Goal: Navigation & Orientation: Find specific page/section

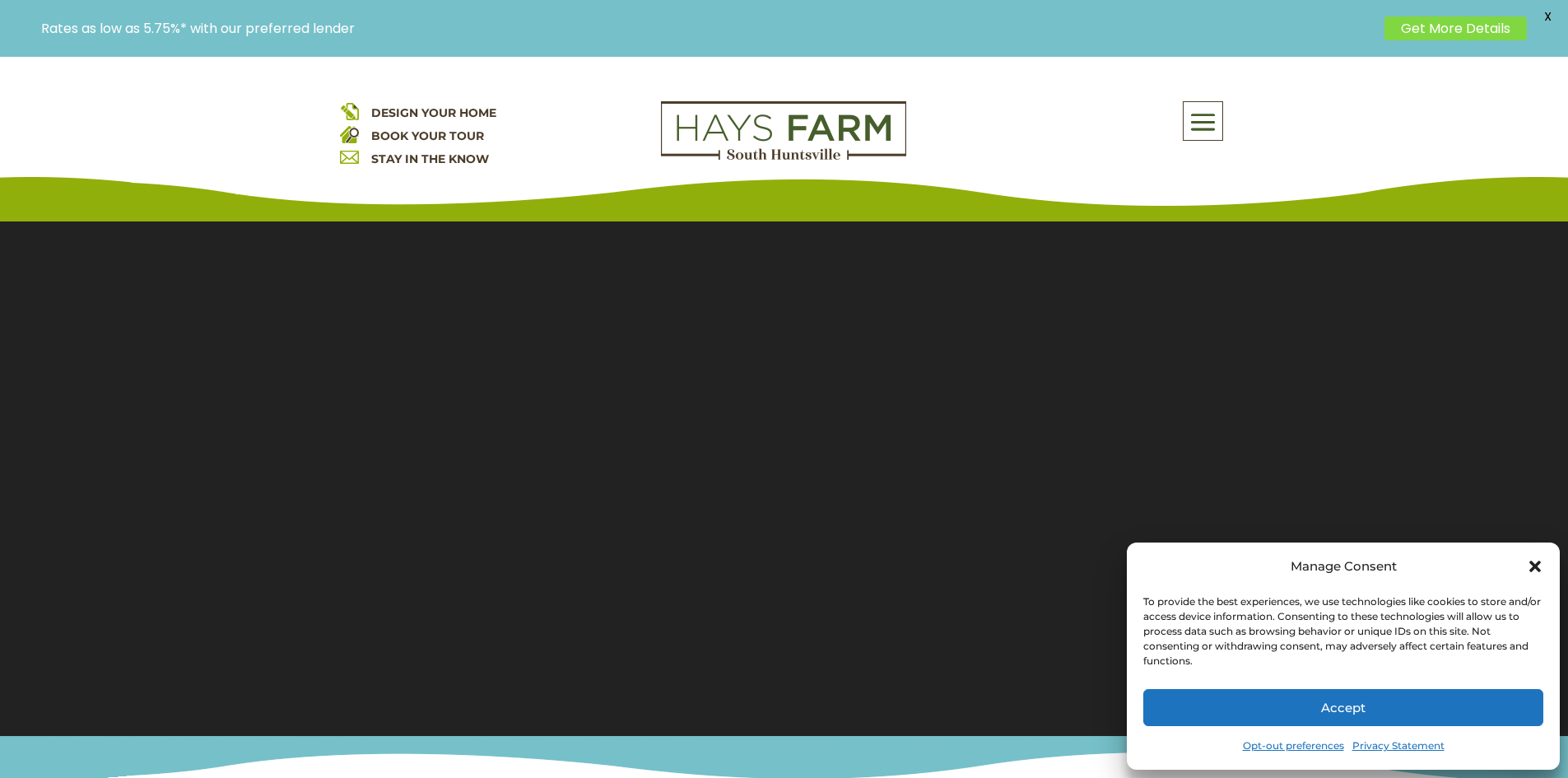
click at [1342, 710] on button "Accept" at bounding box center [1343, 707] width 400 height 37
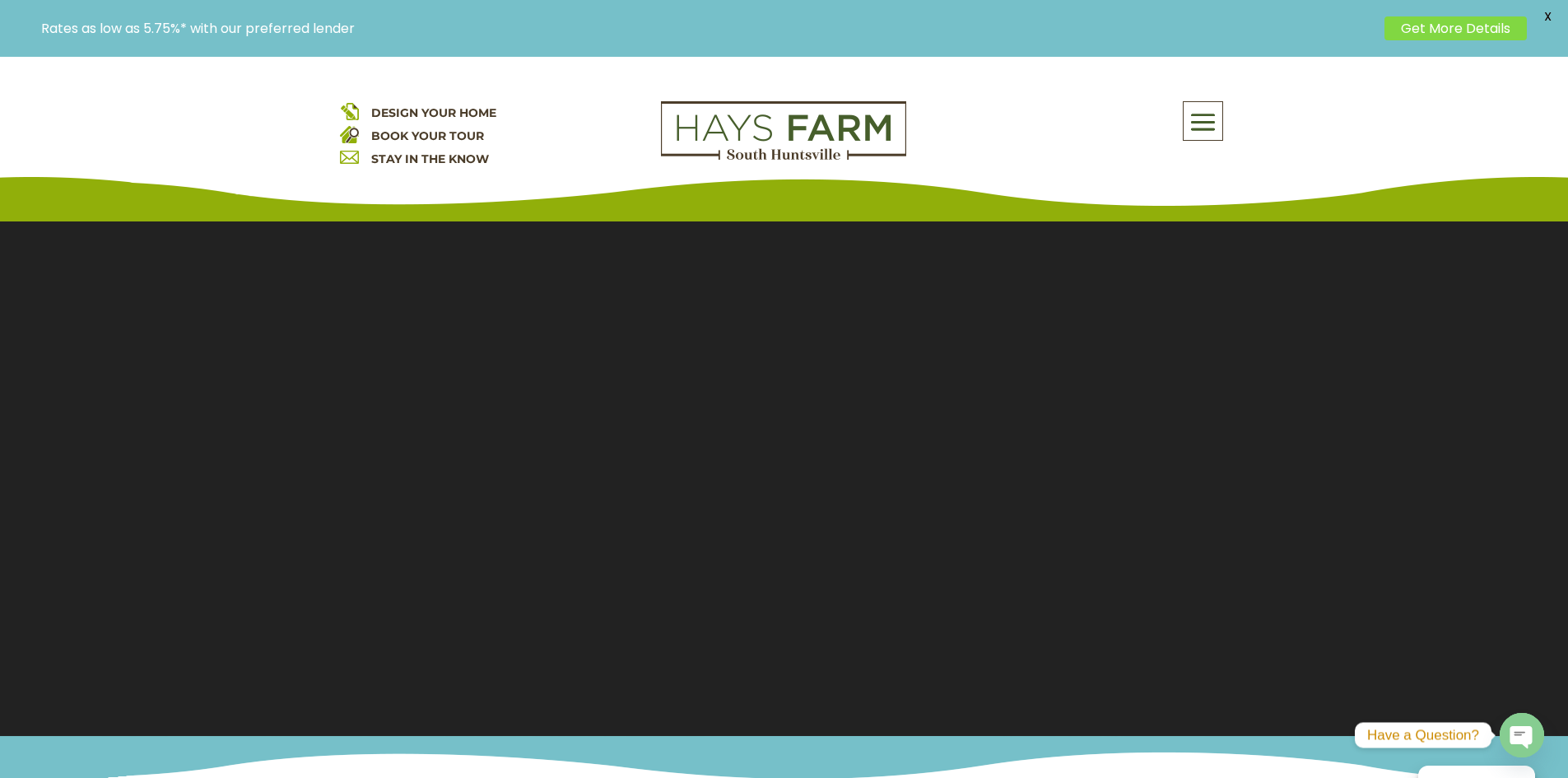
click at [1214, 126] on span at bounding box center [1203, 123] width 38 height 38
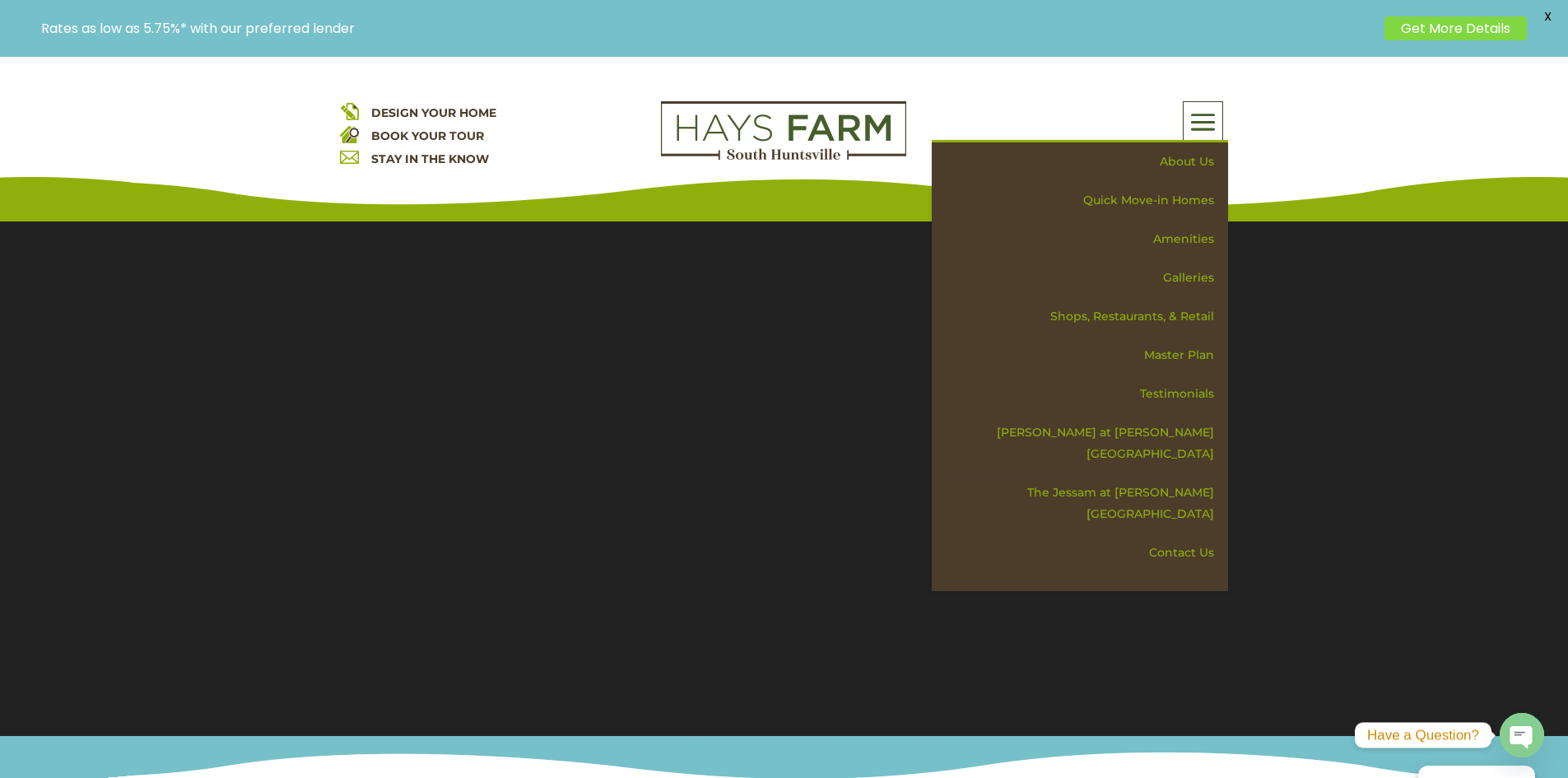
click at [1080, 92] on div "DESIGN YOUR HOME BOOK YOUR TOUR STAY IN THE KNOW About Us Quick Move-in Homes A…" at bounding box center [784, 139] width 1568 height 164
click at [1169, 357] on link "Master Plan" at bounding box center [1085, 356] width 285 height 38
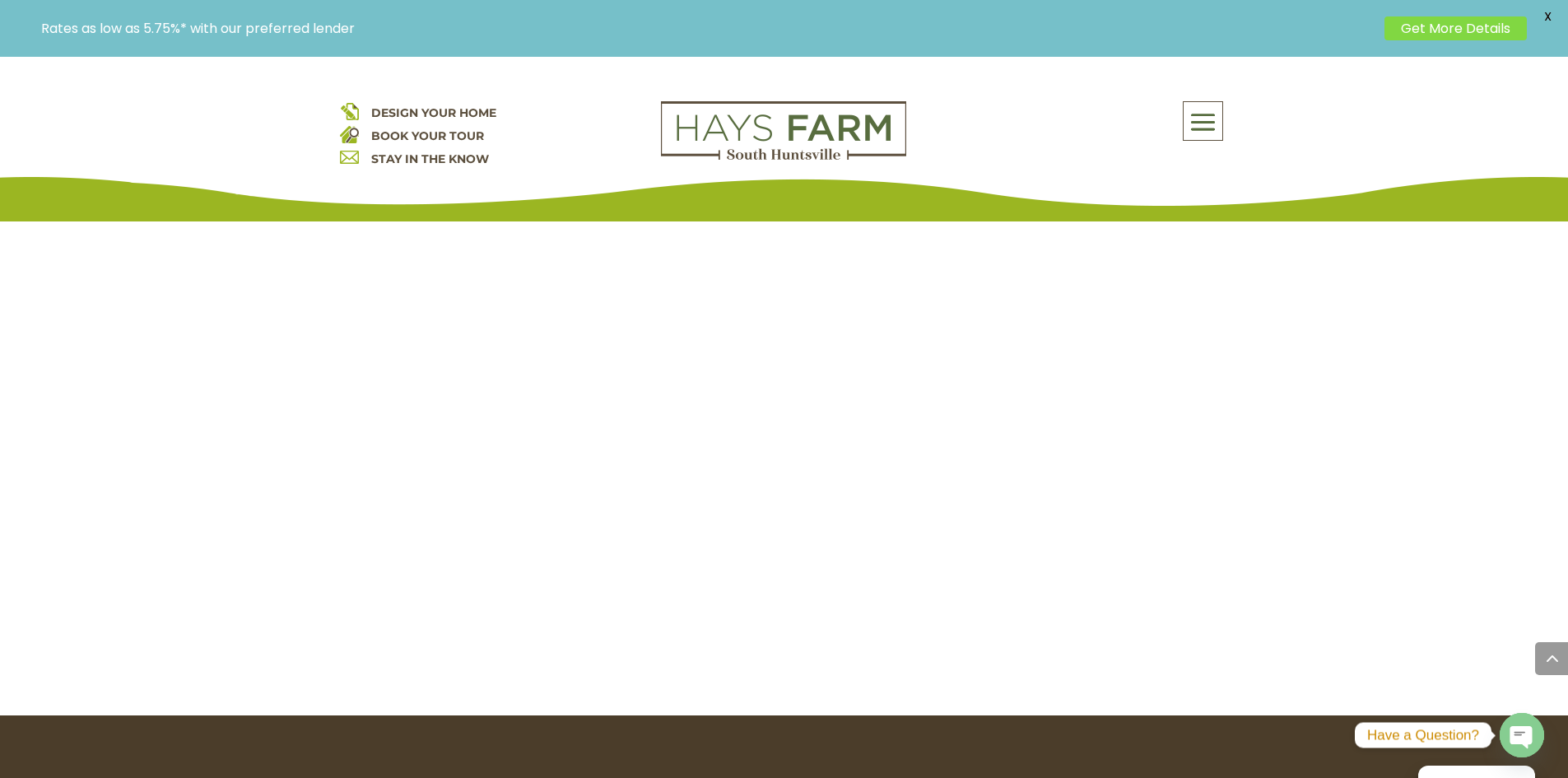
scroll to position [1565, 0]
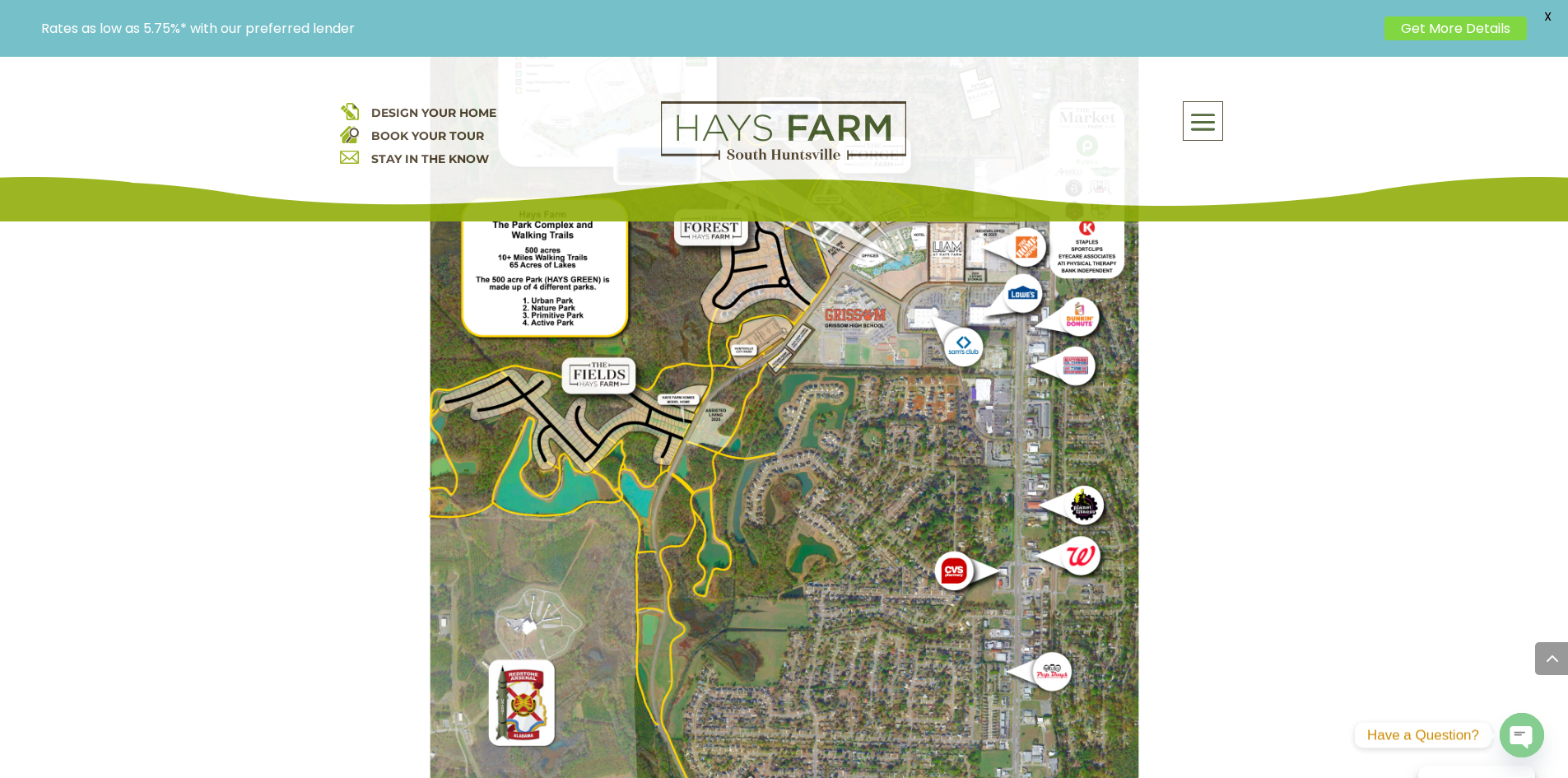
click at [426, 110] on span "DESIGN YOUR HOME" at bounding box center [434, 113] width 125 height 15
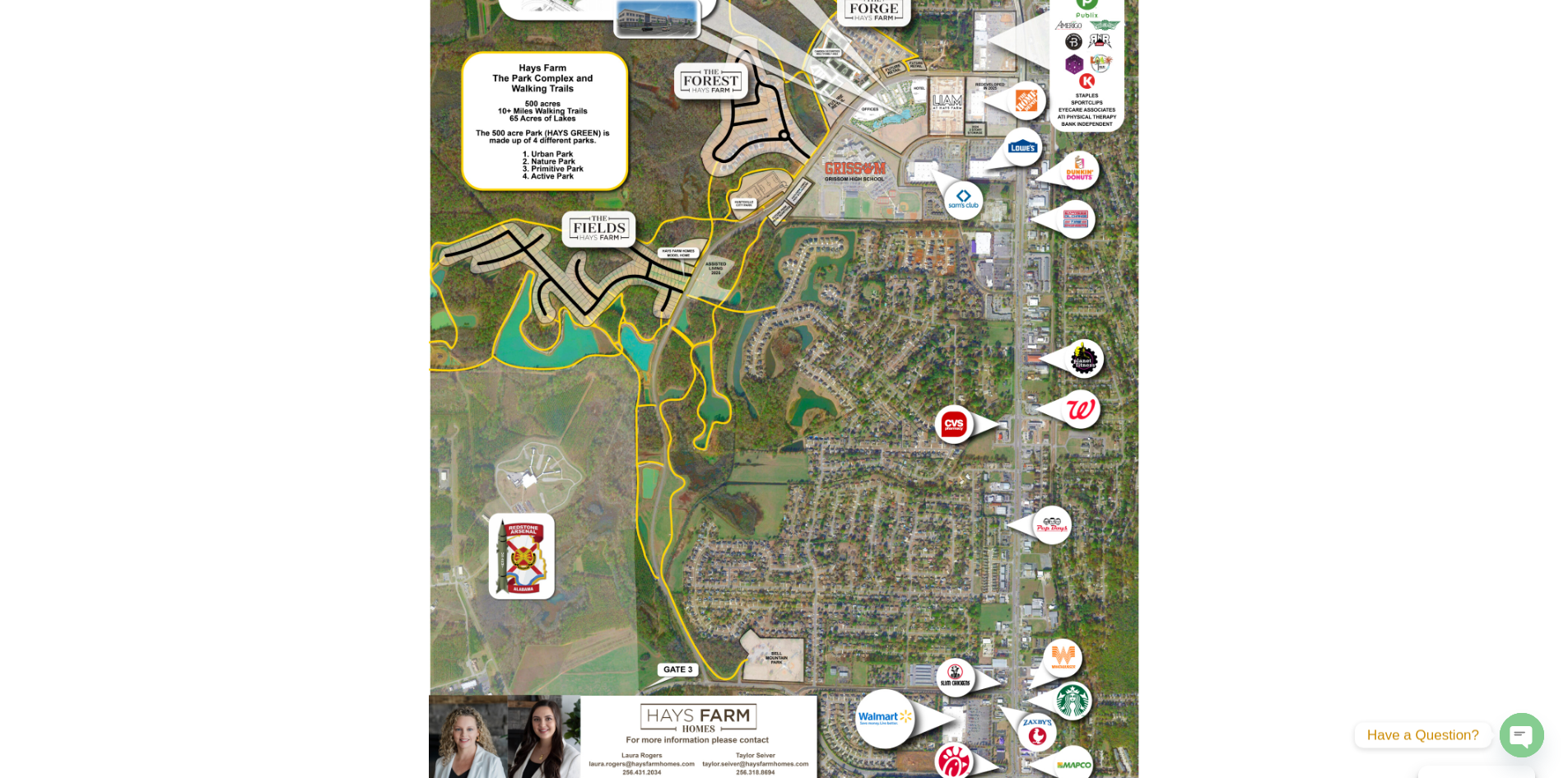
scroll to position [1565, 0]
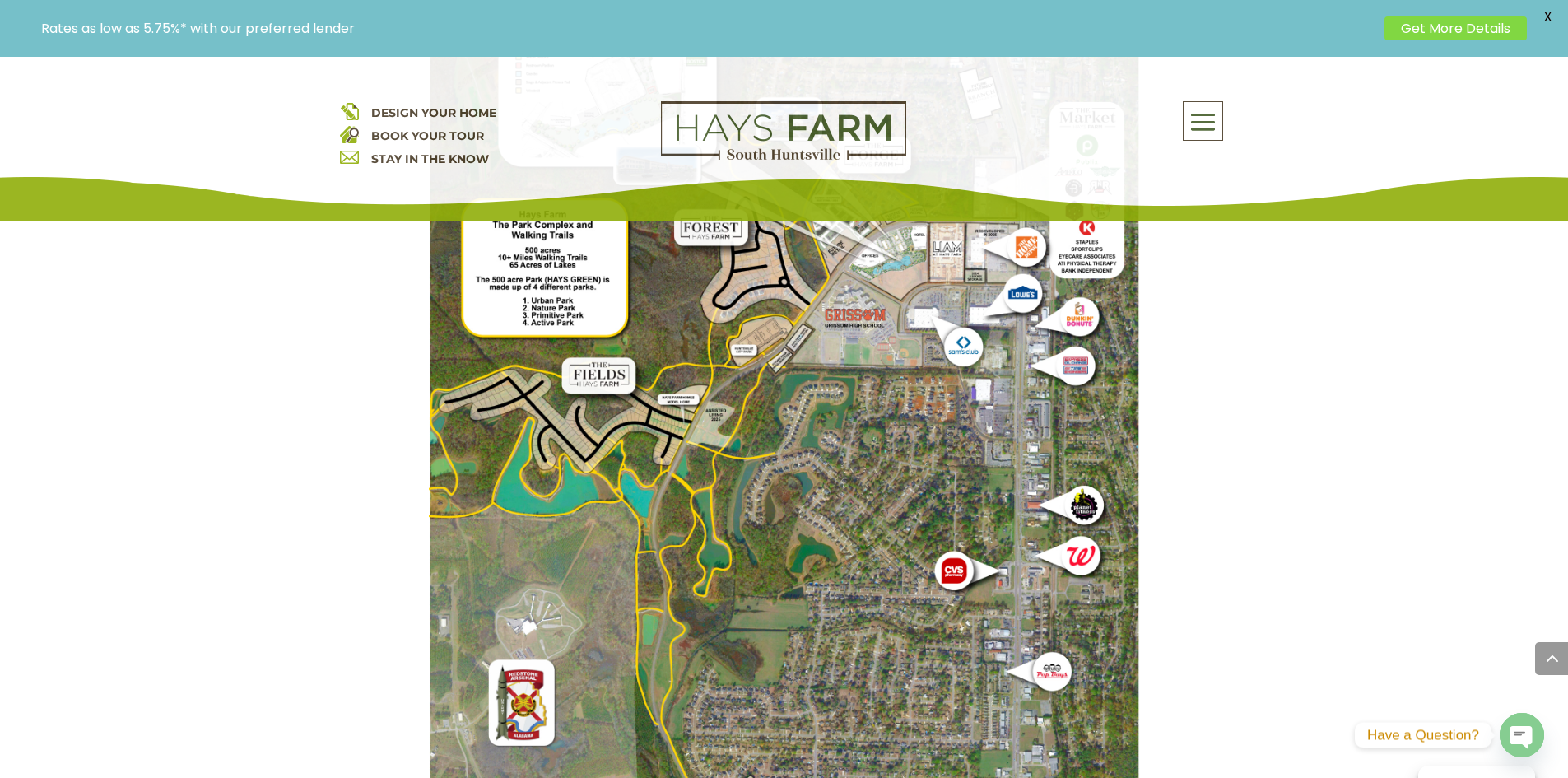
click at [411, 108] on span "DESIGN YOUR HOME" at bounding box center [434, 113] width 125 height 15
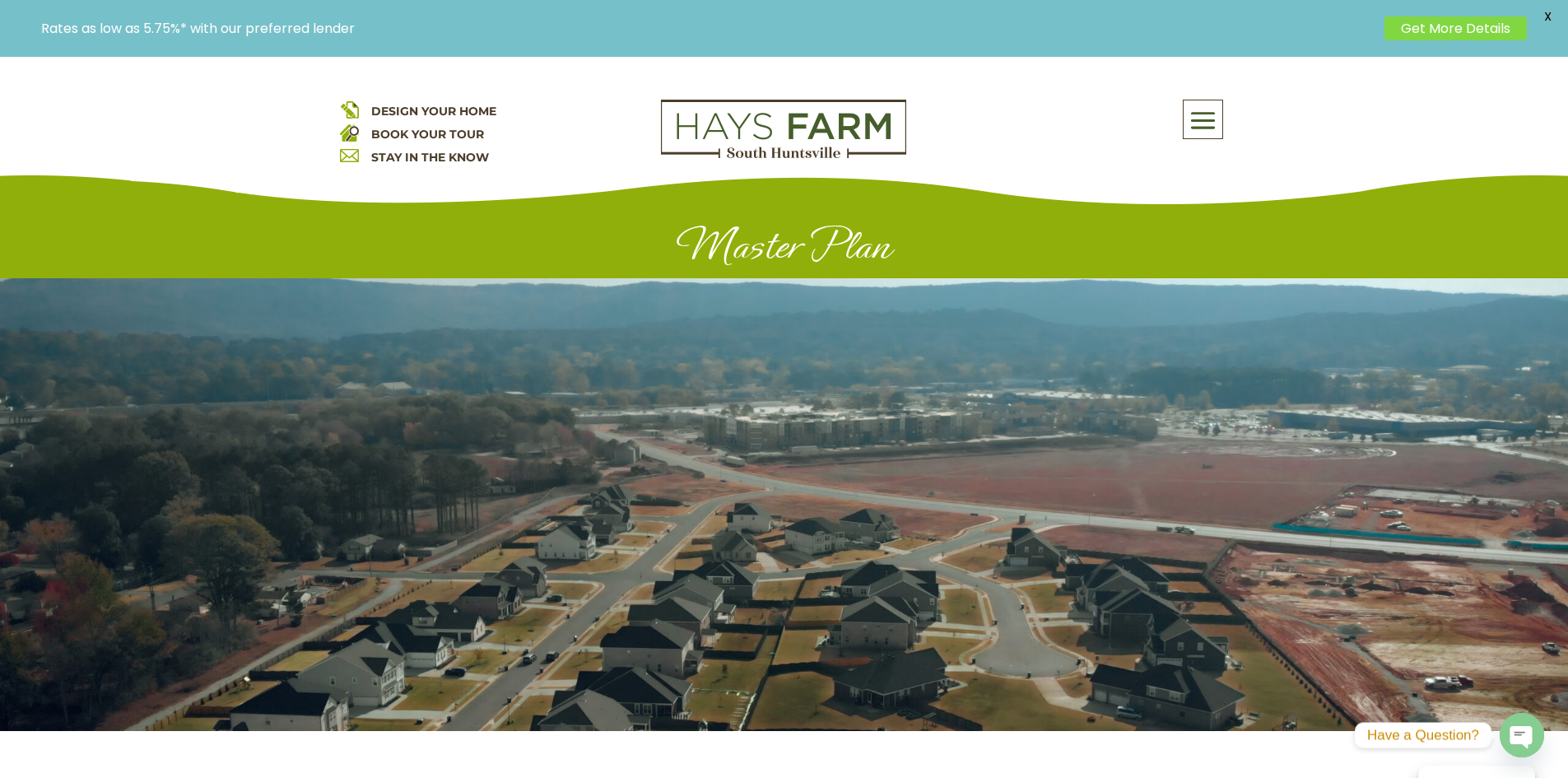
scroll to position [0, 0]
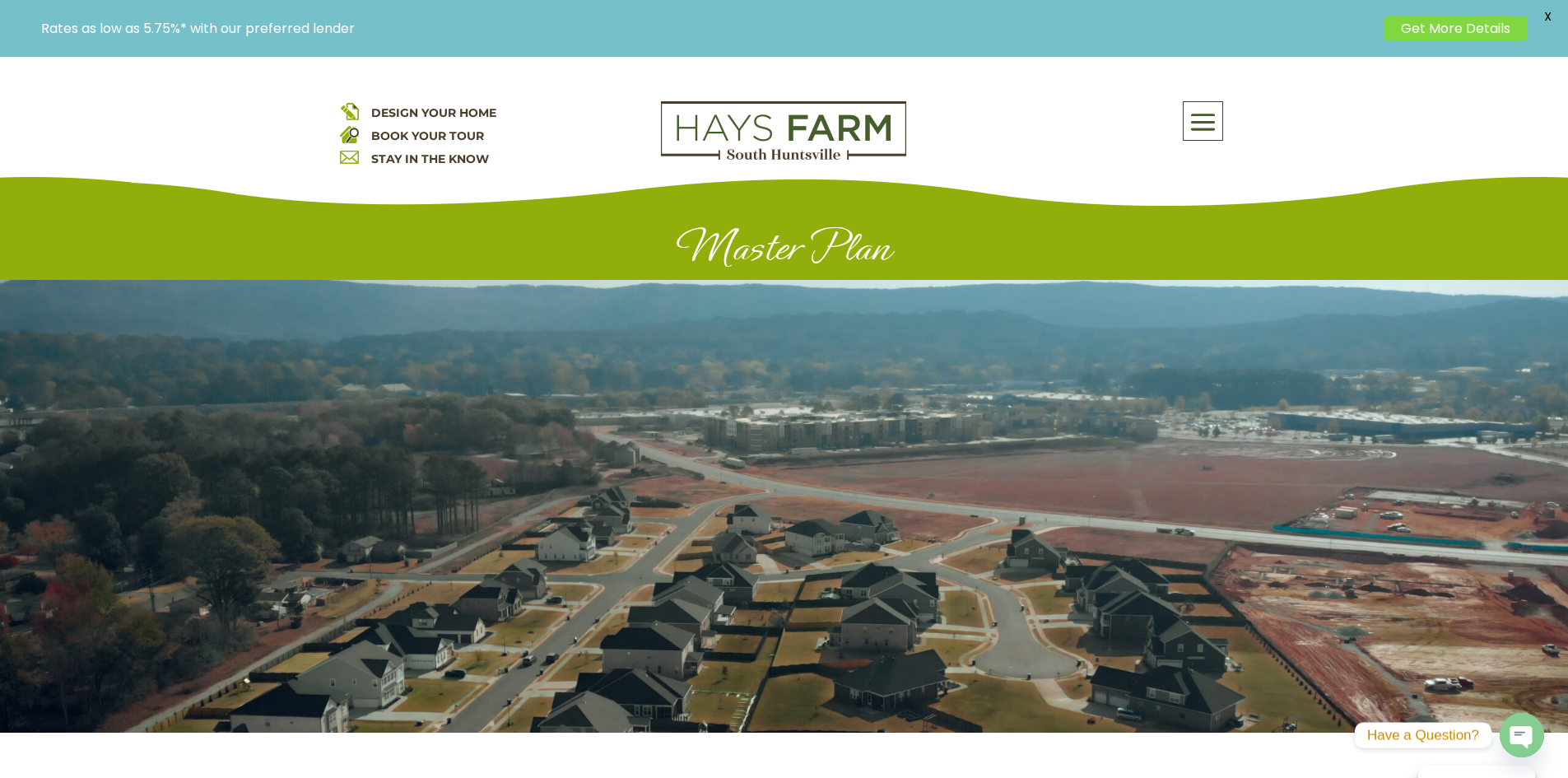
click at [1210, 119] on span at bounding box center [1203, 123] width 38 height 38
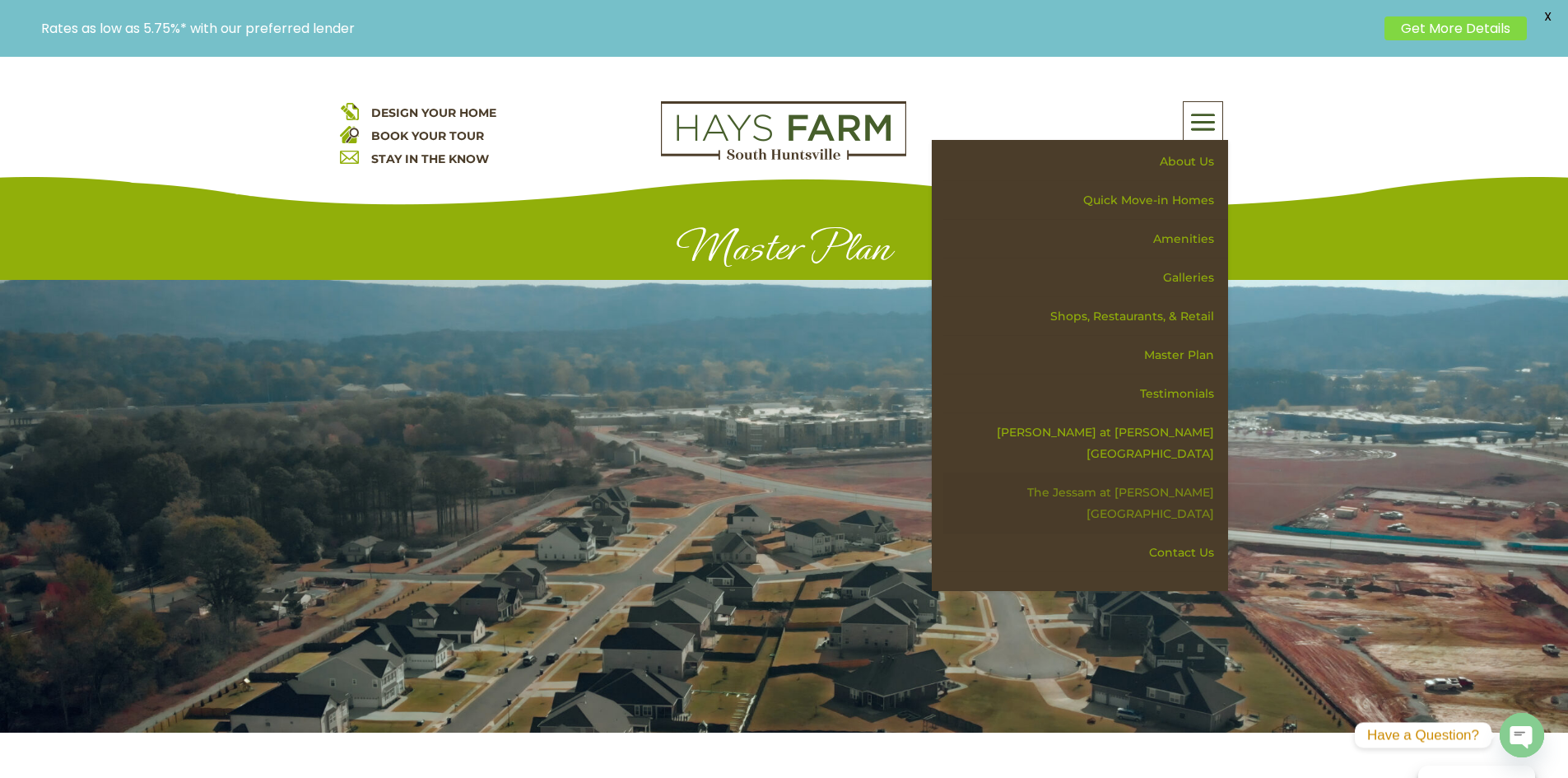
click at [1139, 473] on link "The Jessam at [PERSON_NAME][GEOGRAPHIC_DATA]" at bounding box center [1085, 503] width 285 height 60
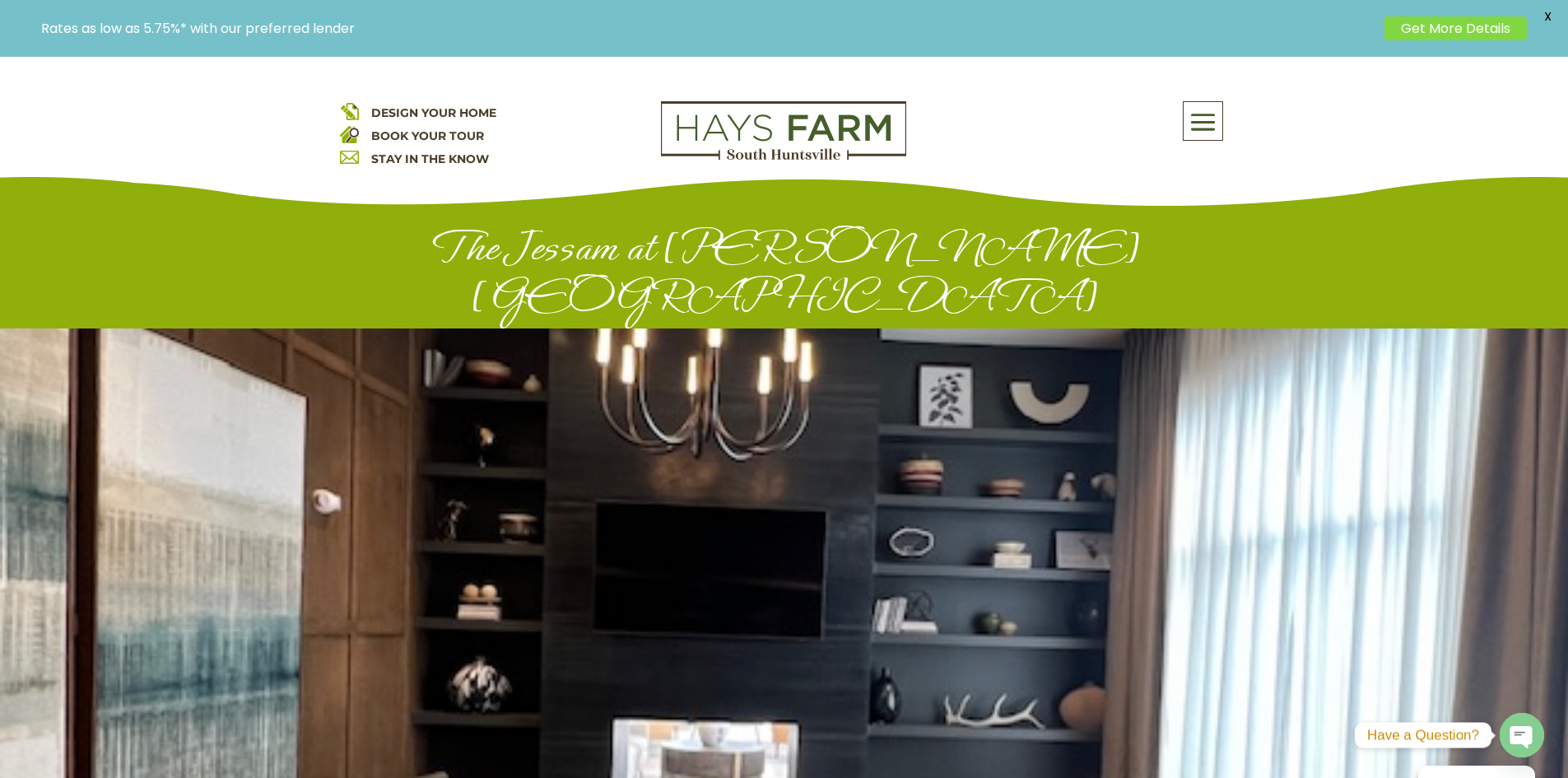
click at [1218, 118] on span at bounding box center [1203, 123] width 38 height 38
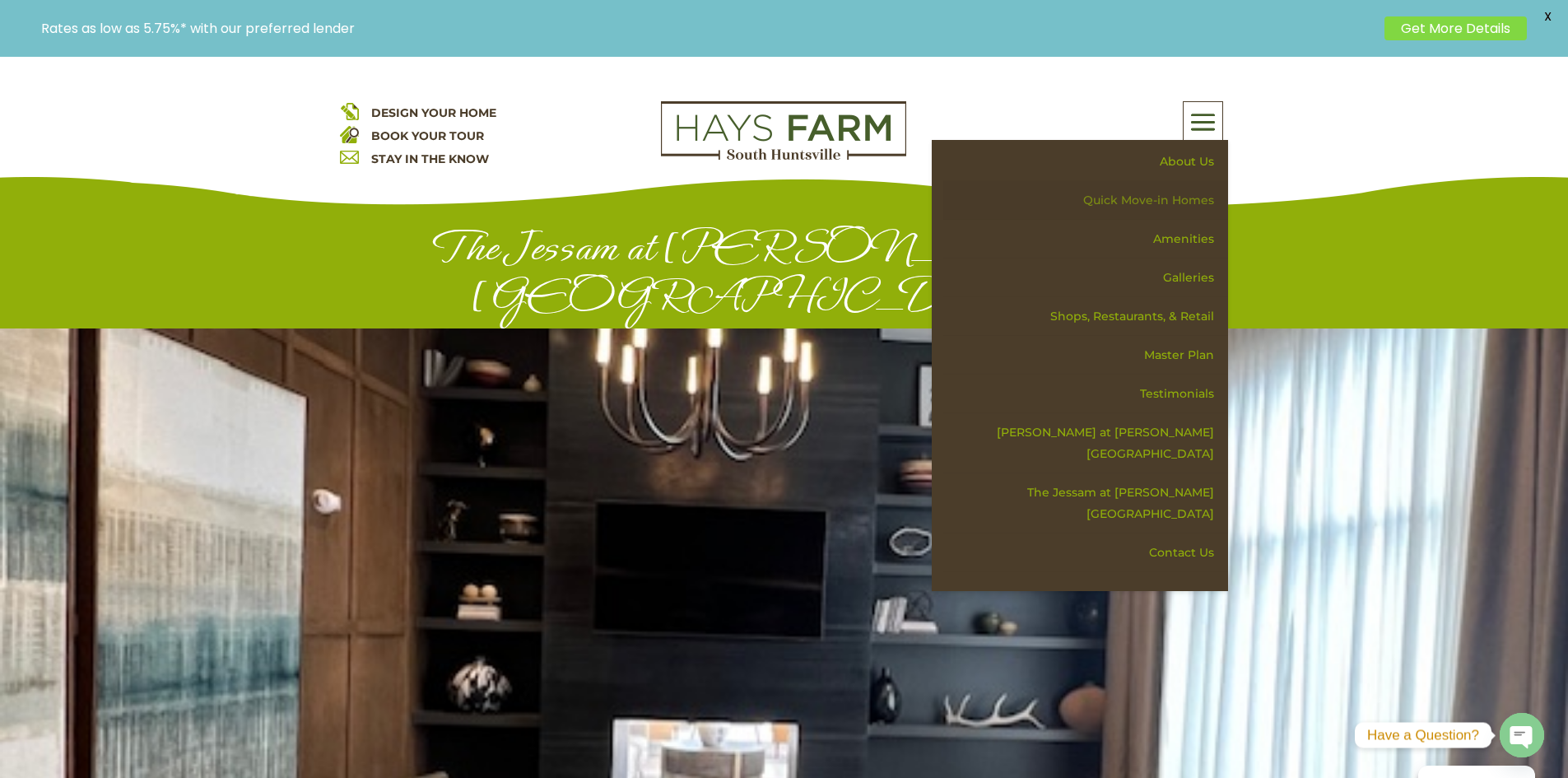
click at [1186, 193] on link "Quick Move-in Homes" at bounding box center [1085, 201] width 285 height 38
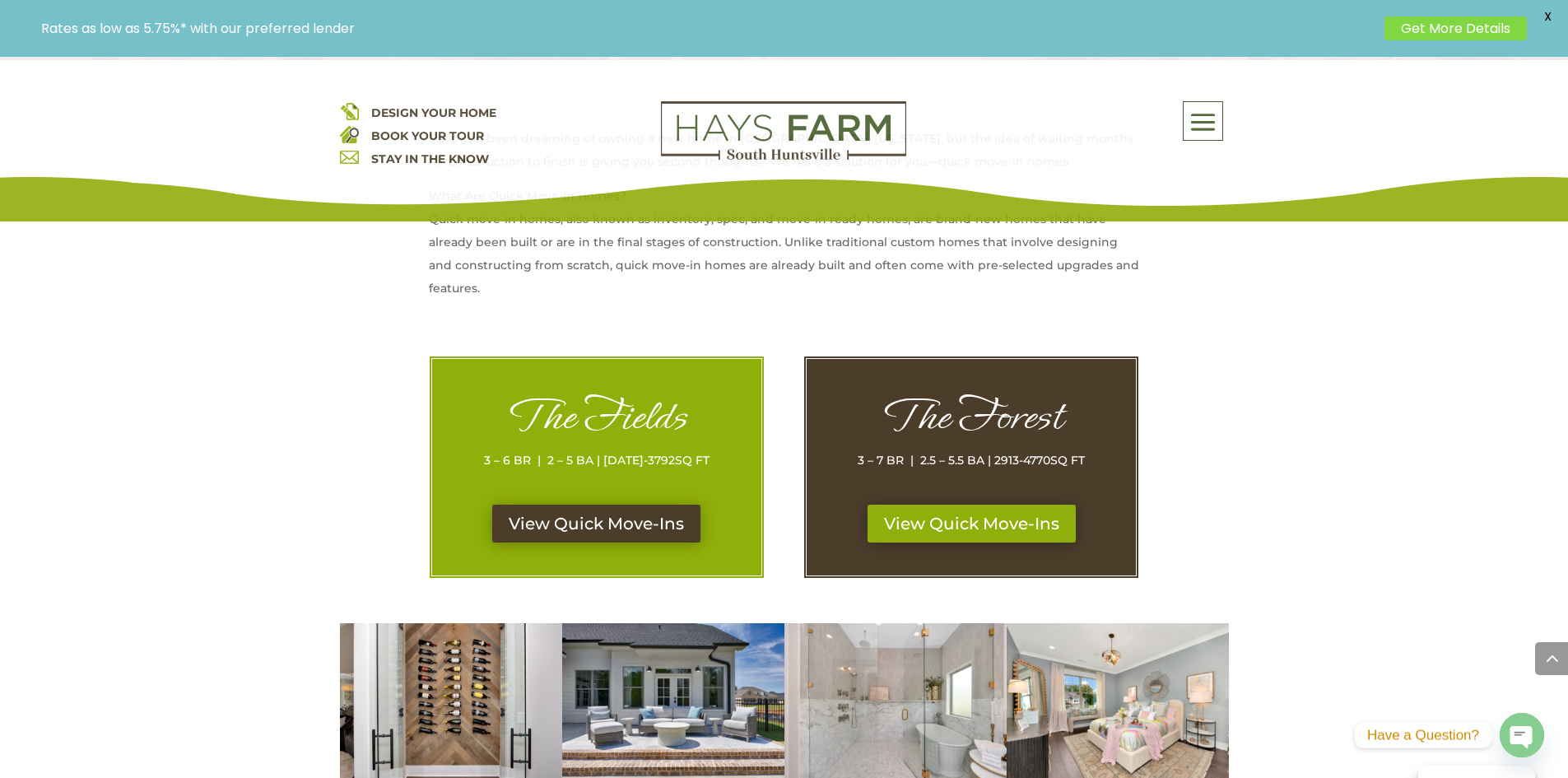
scroll to position [741, 0]
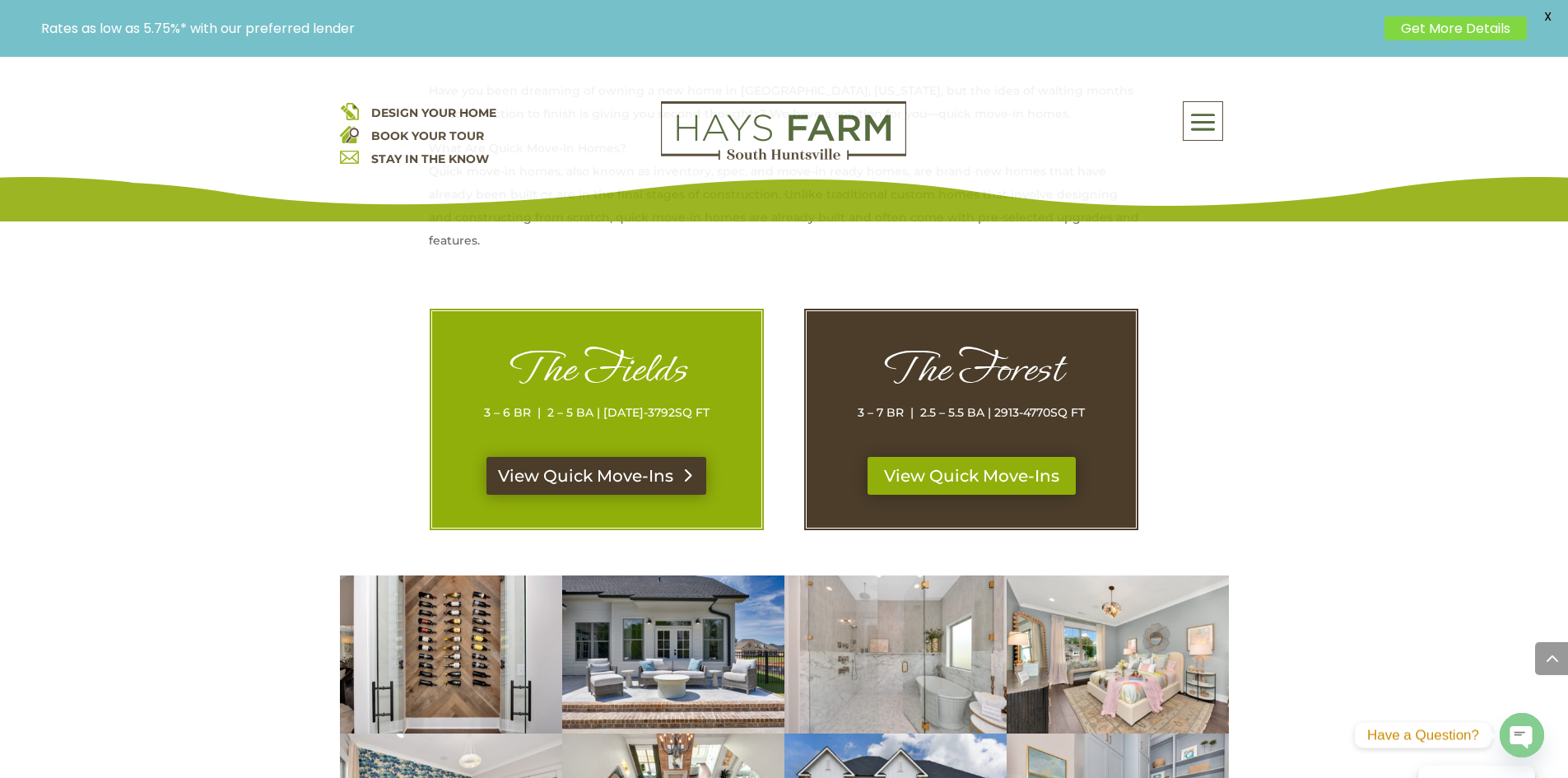
click at [627, 472] on link "View Quick Move-Ins" at bounding box center [596, 476] width 220 height 38
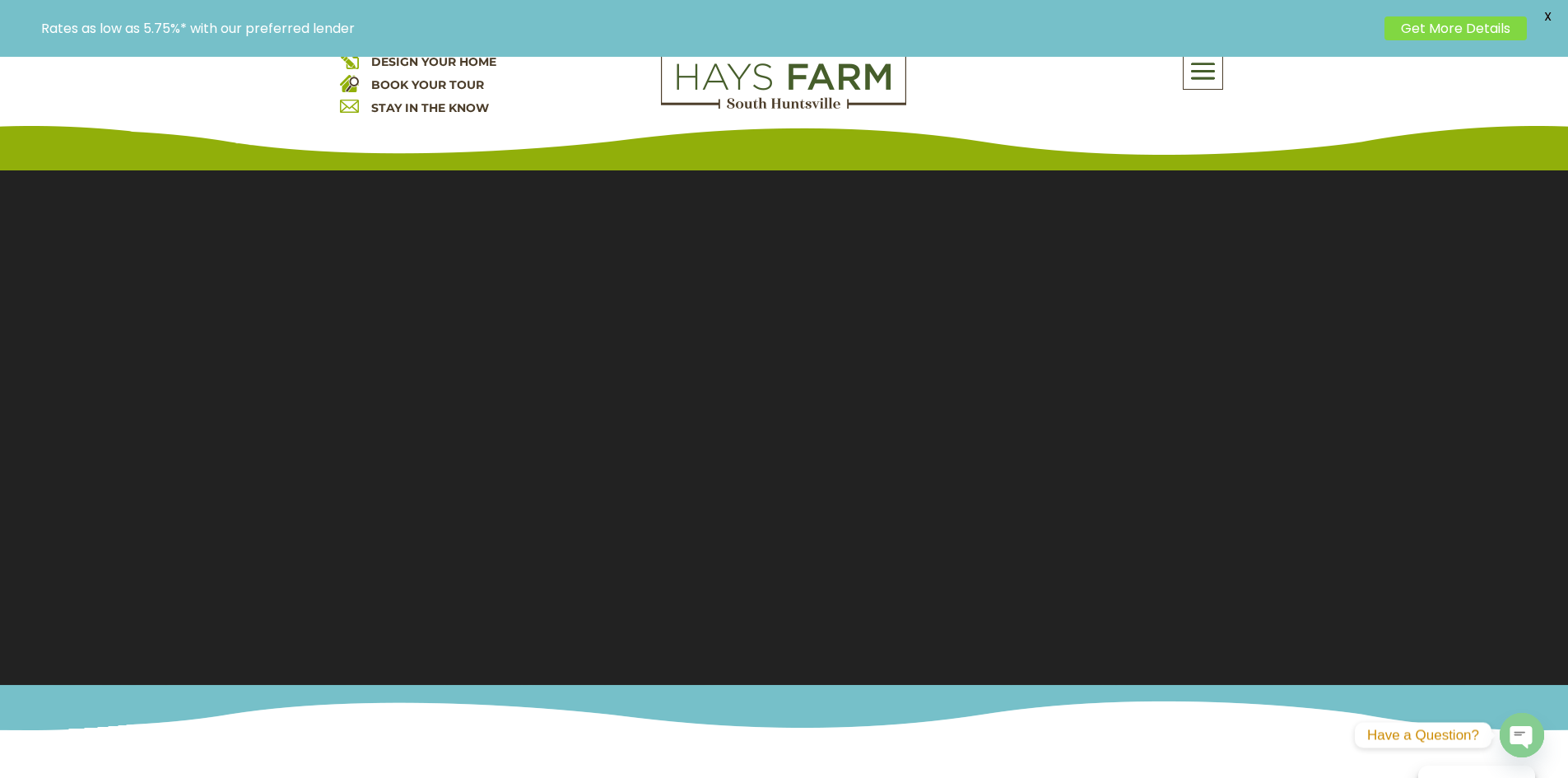
click at [1211, 65] on div "DESIGN YOUR HOME BOOK YOUR TOUR STAY IN THE KNOW About Us Quick Move-in Homes A…" at bounding box center [784, 88] width 1568 height 164
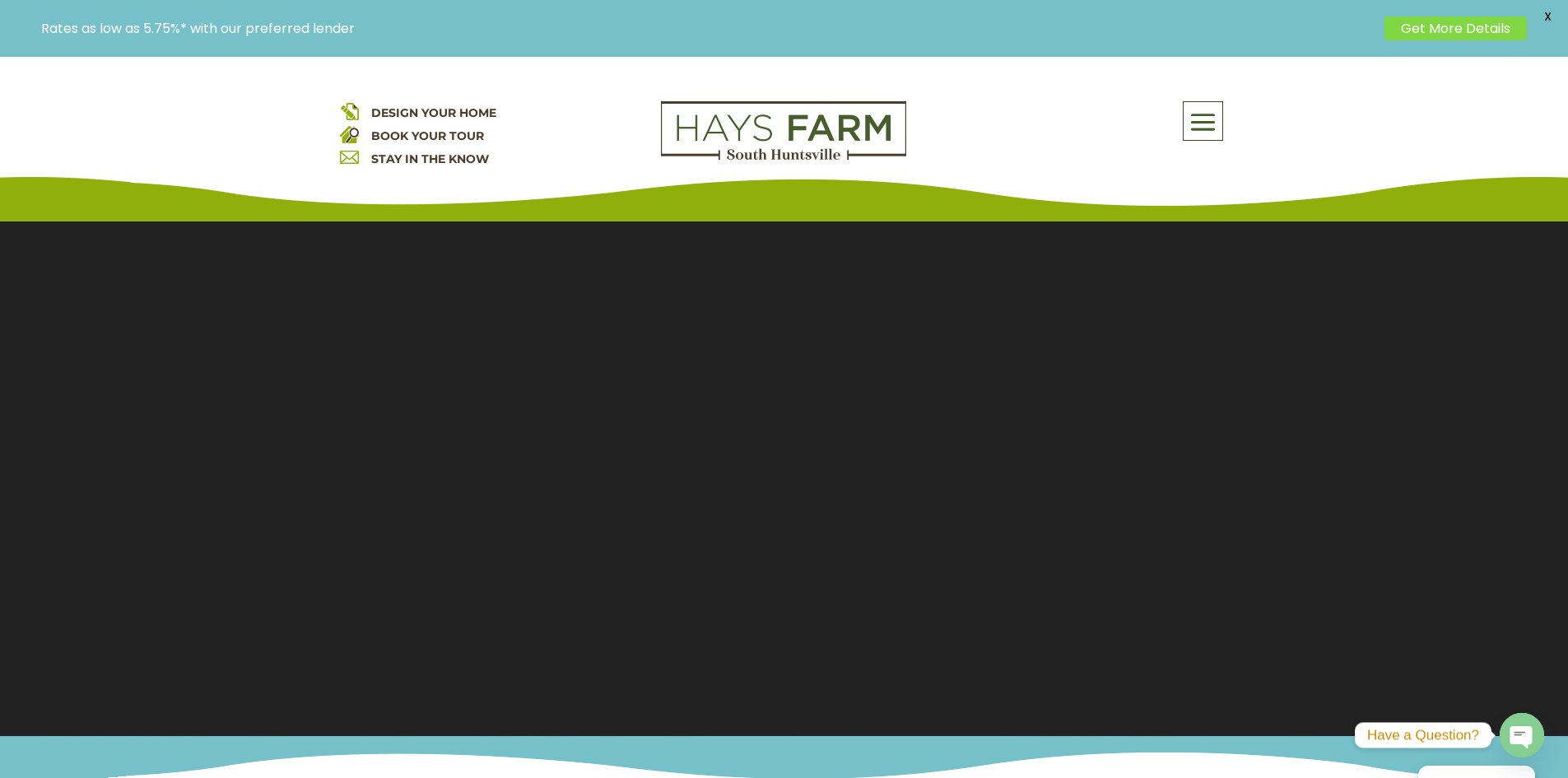
click at [1206, 124] on span at bounding box center [1203, 123] width 38 height 38
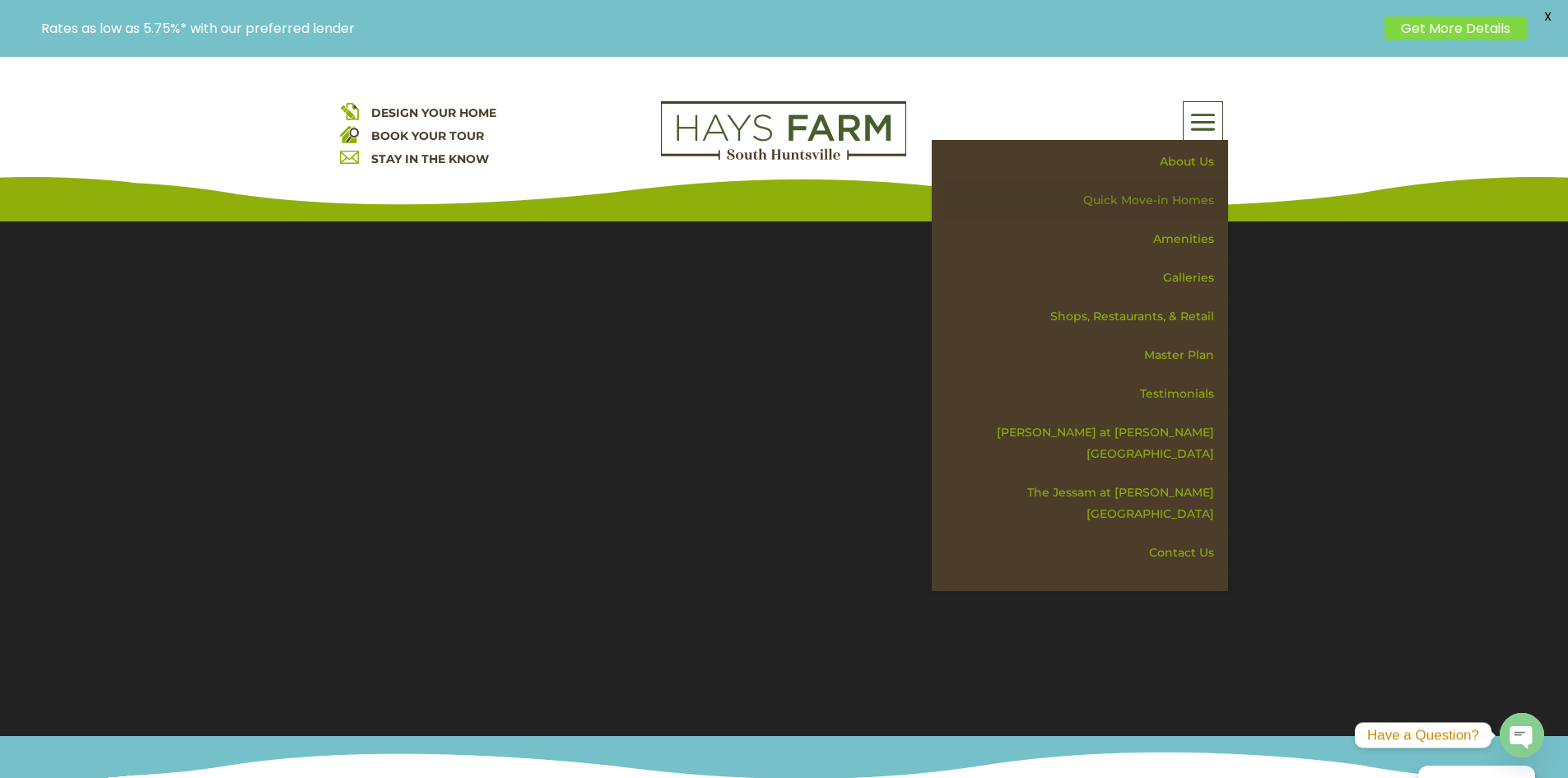
click at [1157, 198] on link "Quick Move-in Homes" at bounding box center [1085, 201] width 285 height 38
